Goal: Communication & Community: Answer question/provide support

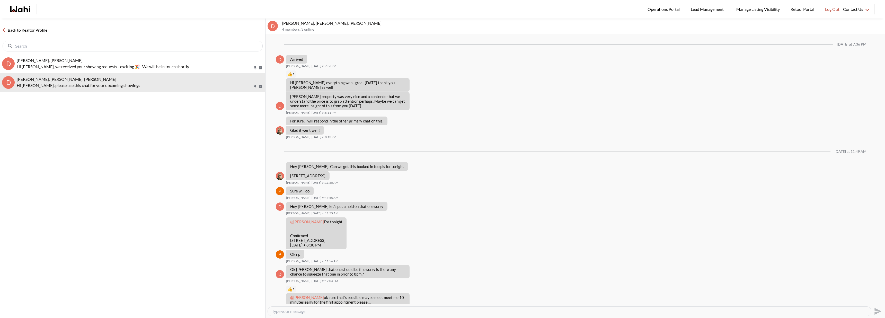
scroll to position [221, 0]
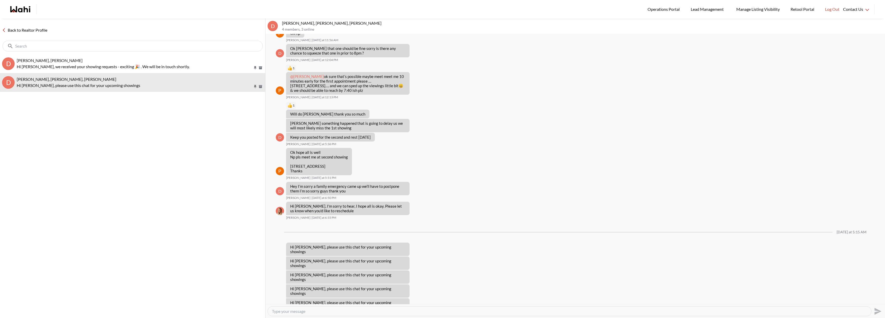
click at [29, 34] on div "Back to Realtor Profile" at bounding box center [132, 37] width 265 height 36
click at [31, 29] on link "Back to Realtor Profile" at bounding box center [24, 30] width 49 height 7
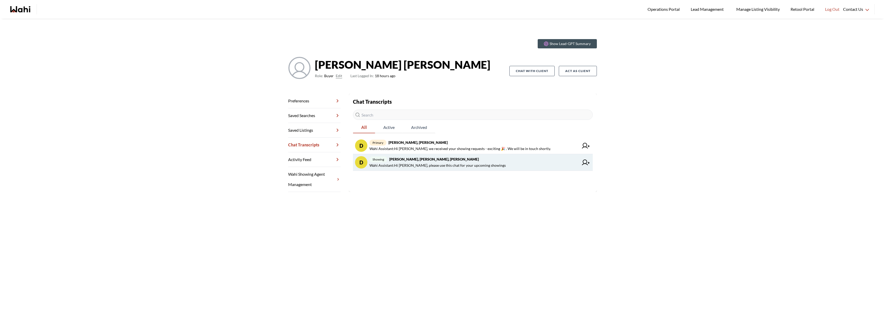
click at [417, 162] on span "Wahi Assistant : Hi [PERSON_NAME], please use this chat for your upcoming showi…" at bounding box center [437, 165] width 136 height 6
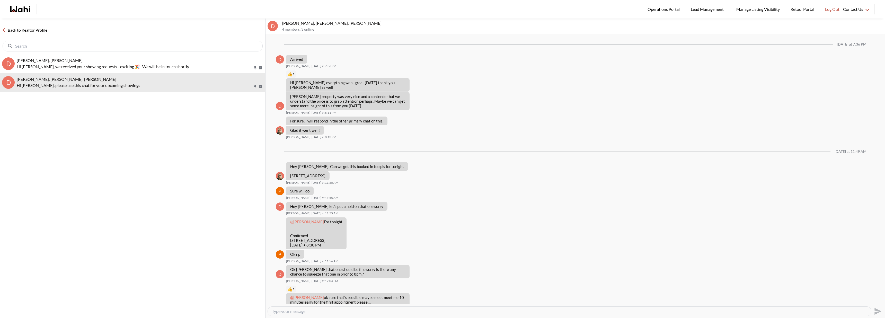
scroll to position [221, 0]
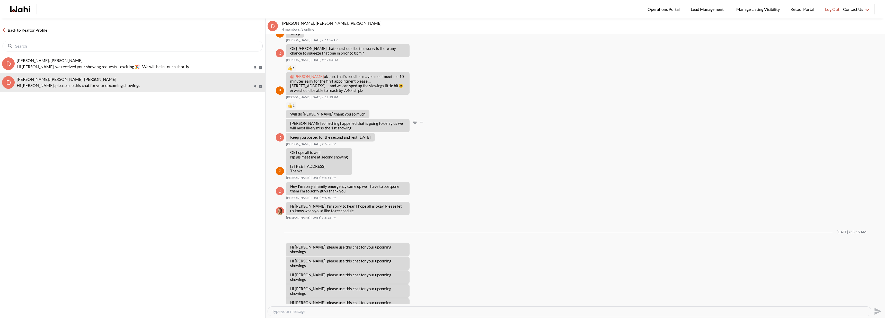
click at [502, 122] on div "D [PERSON_NAME] something happened that is going to delay us we will most likel…" at bounding box center [575, 125] width 599 height 13
click at [31, 30] on link "Back to Realtor Profile" at bounding box center [24, 30] width 49 height 7
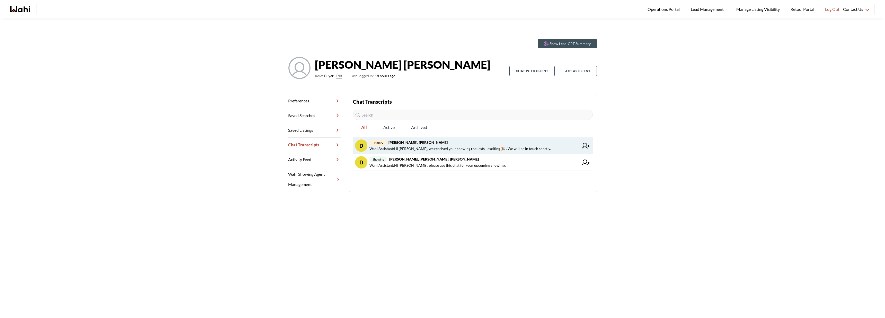
click at [429, 146] on span "Wahi Assistant : Hi [PERSON_NAME], we received your showing requests - exciting…" at bounding box center [459, 149] width 181 height 6
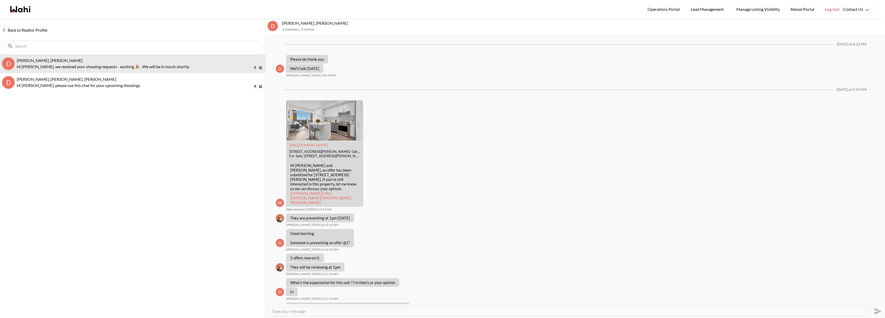
scroll to position [300, 0]
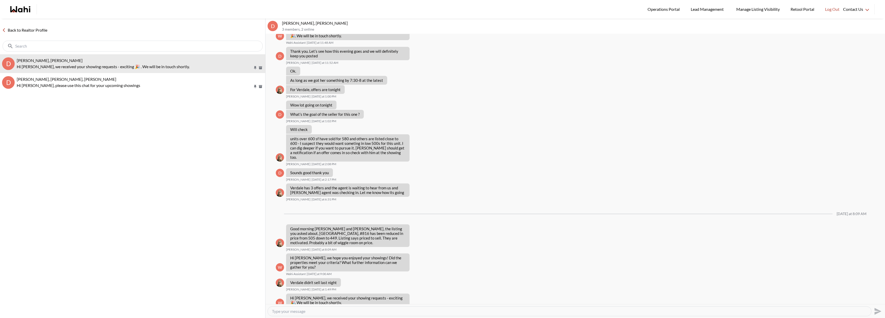
click at [16, 30] on link "Back to Realtor Profile" at bounding box center [24, 30] width 49 height 7
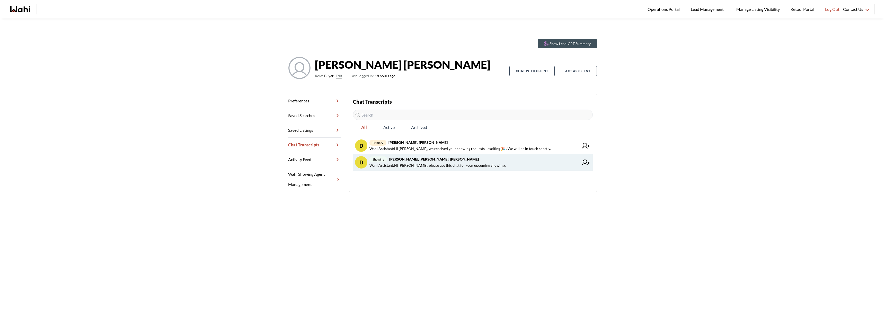
click at [450, 159] on strong "[PERSON_NAME], [PERSON_NAME], [PERSON_NAME]" at bounding box center [433, 159] width 89 height 4
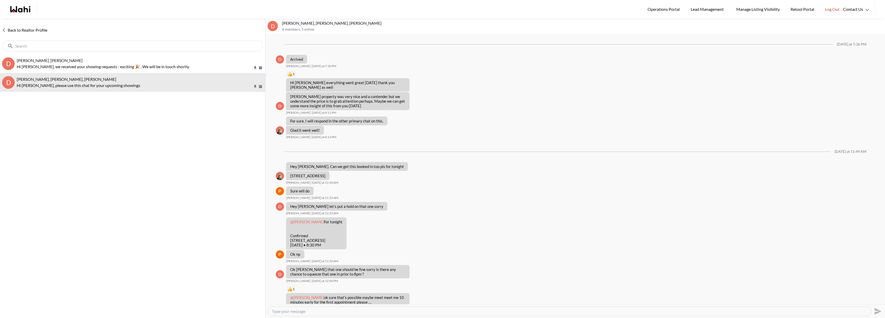
scroll to position [221, 0]
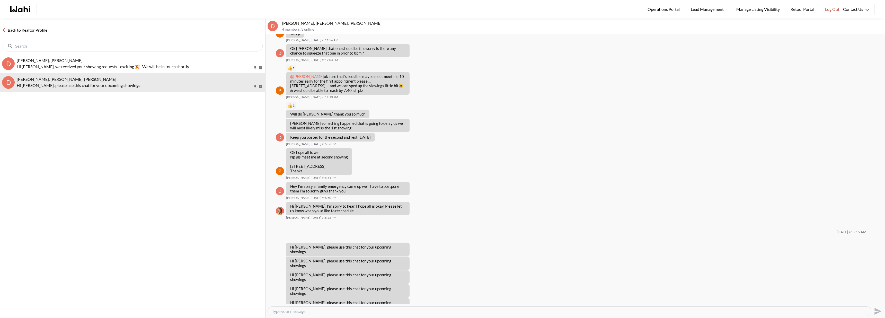
click at [21, 30] on link "Back to Realtor Profile" at bounding box center [24, 30] width 49 height 7
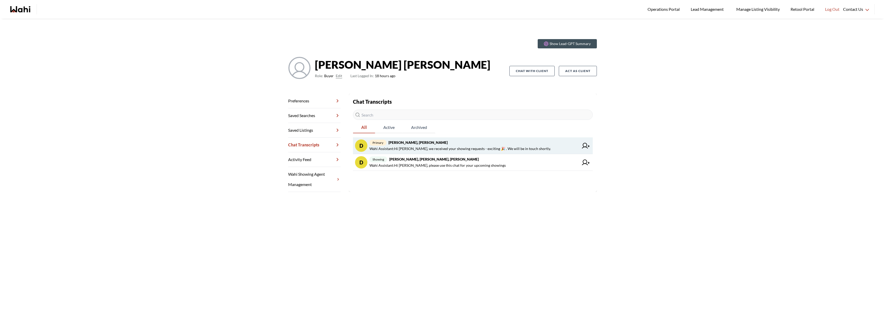
click at [434, 142] on strong "[PERSON_NAME], [PERSON_NAME]" at bounding box center [417, 142] width 59 height 4
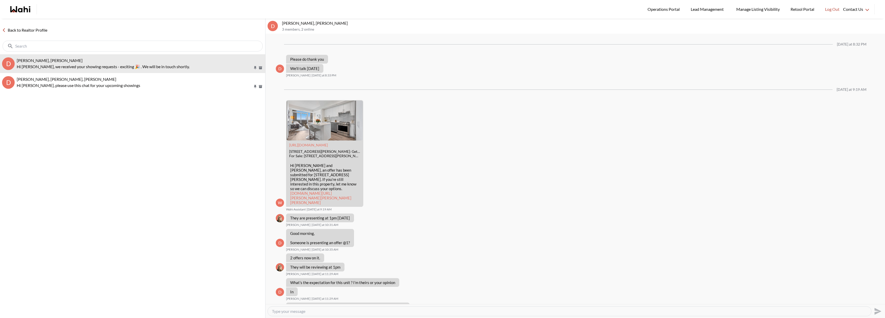
scroll to position [300, 0]
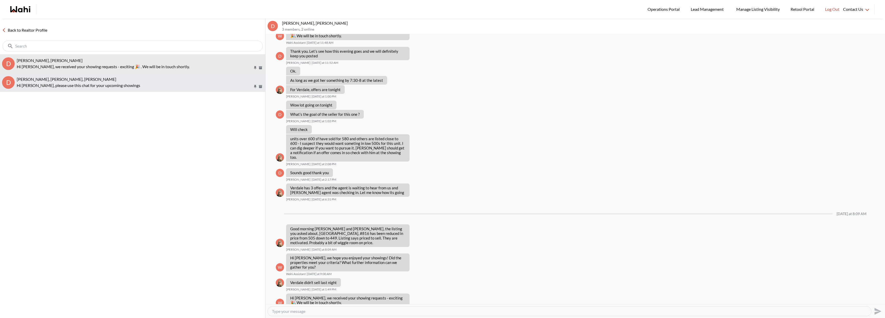
click at [96, 87] on p "Hi [PERSON_NAME], please use this chat for your upcoming showings" at bounding box center [135, 85] width 236 height 6
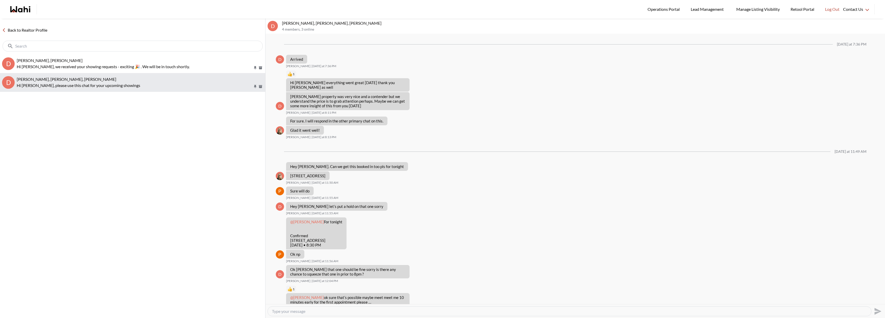
scroll to position [221, 0]
